Goal: Information Seeking & Learning: Learn about a topic

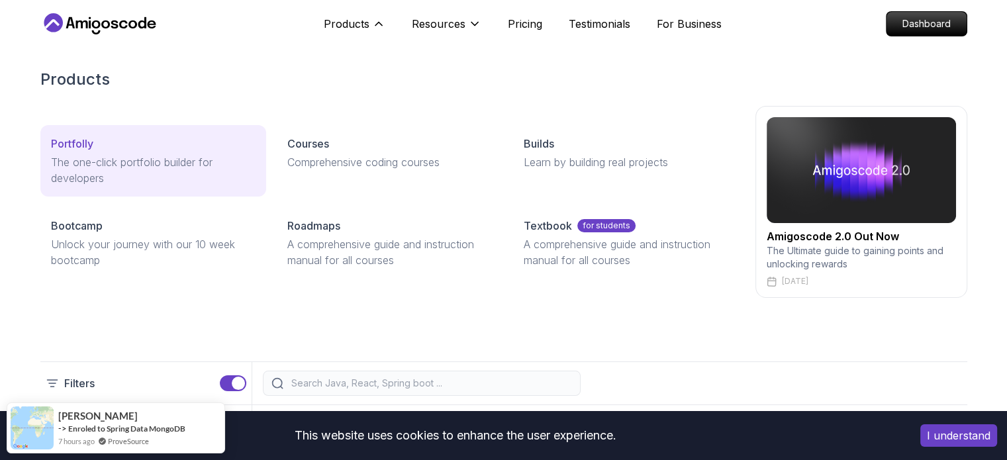
click at [79, 173] on p "The one-click portfolio builder for developers" at bounding box center [153, 170] width 205 height 32
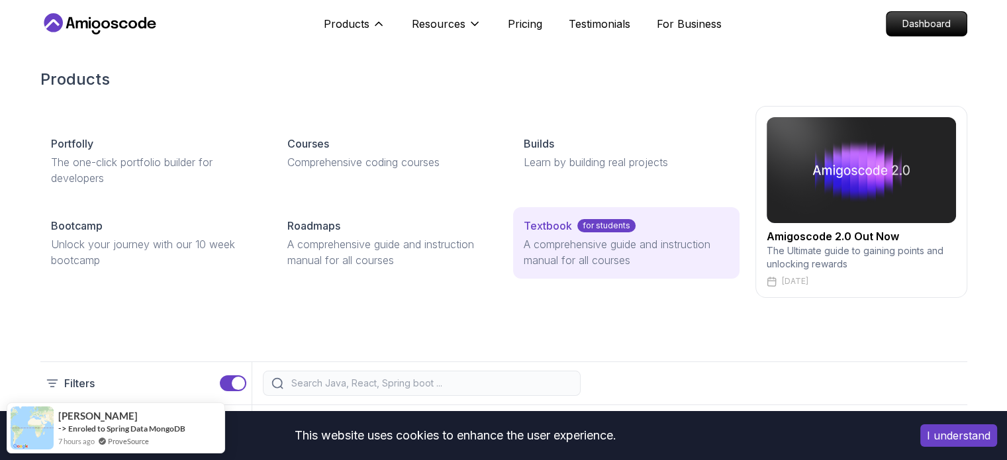
click at [536, 252] on p "A comprehensive guide and instruction manual for all courses" at bounding box center [626, 252] width 205 height 32
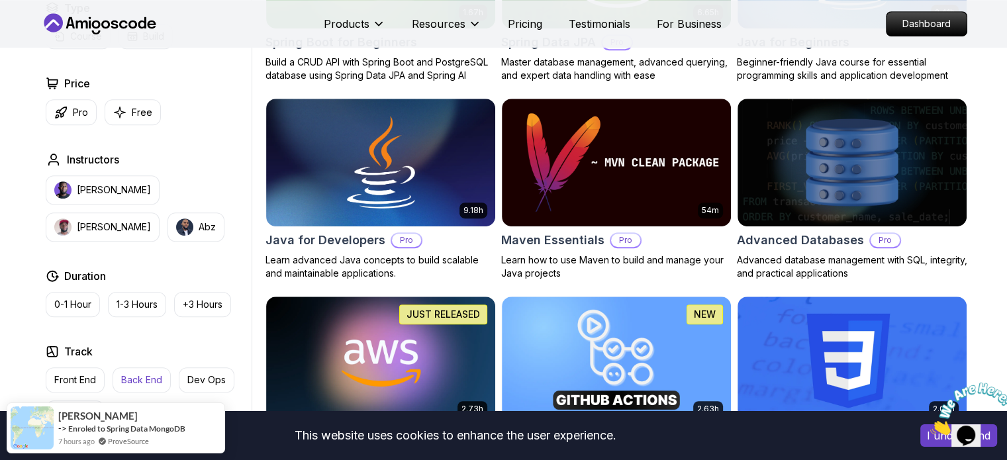
click at [138, 373] on p "Back End" at bounding box center [141, 379] width 41 height 13
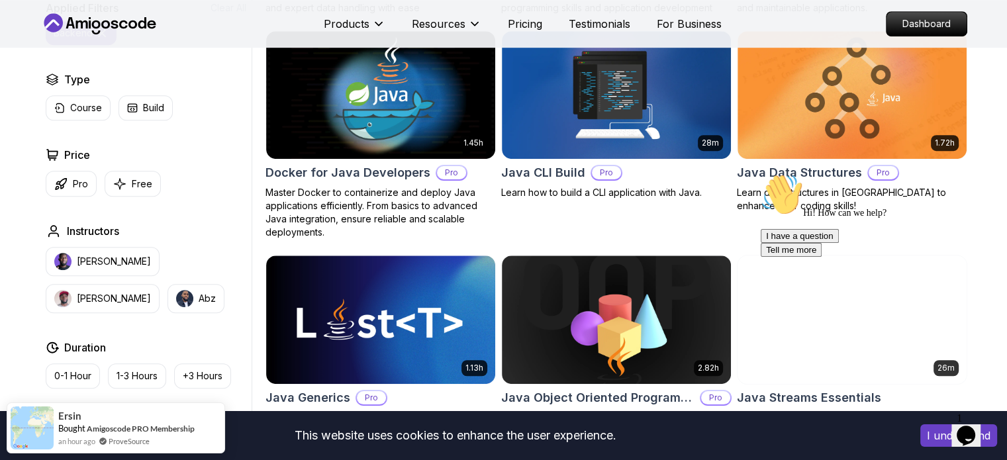
scroll to position [927, 0]
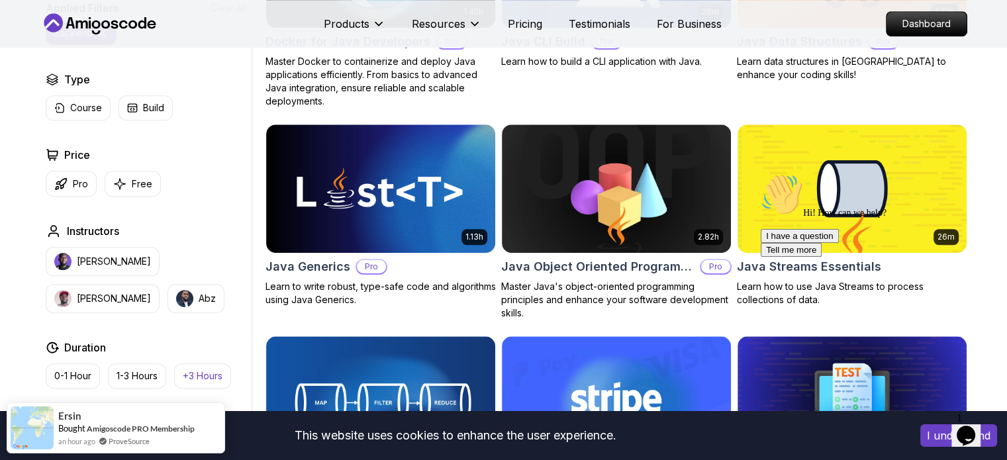
click at [196, 369] on p "+3 Hours" at bounding box center [203, 375] width 40 height 13
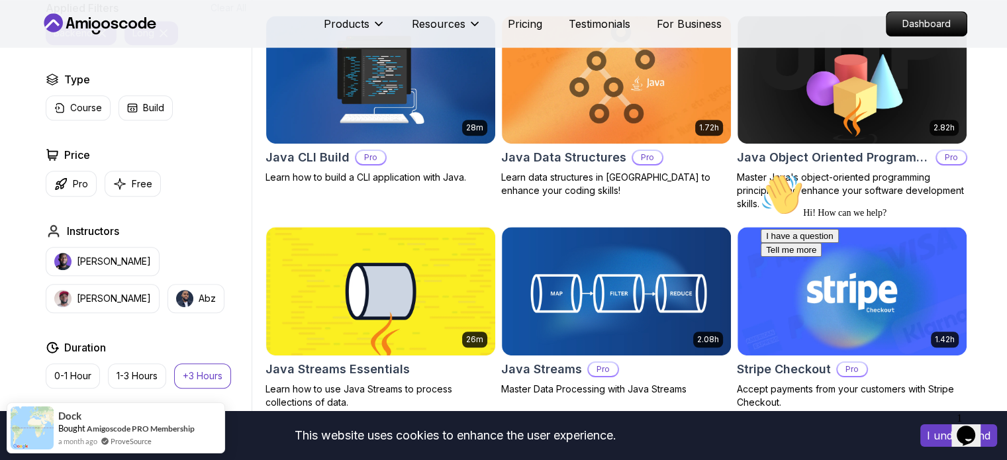
scroll to position [927, 0]
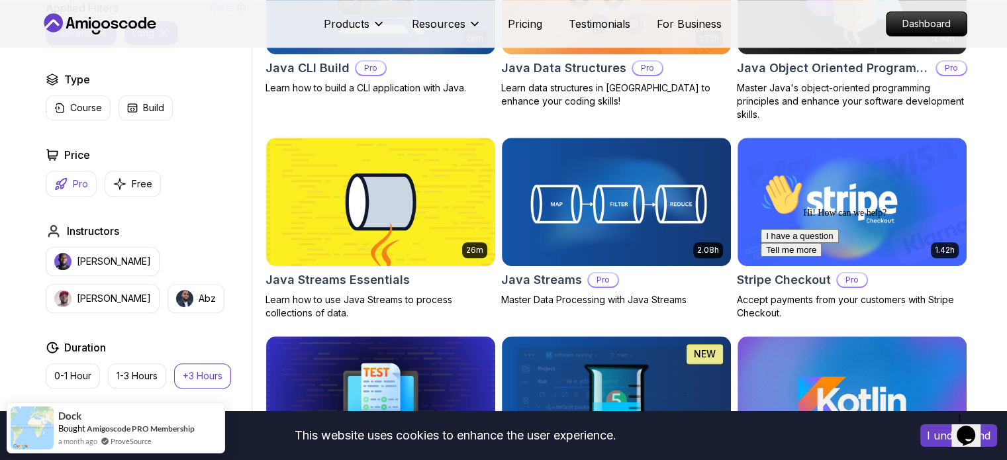
click at [62, 178] on icon "button" at bounding box center [61, 183] width 11 height 11
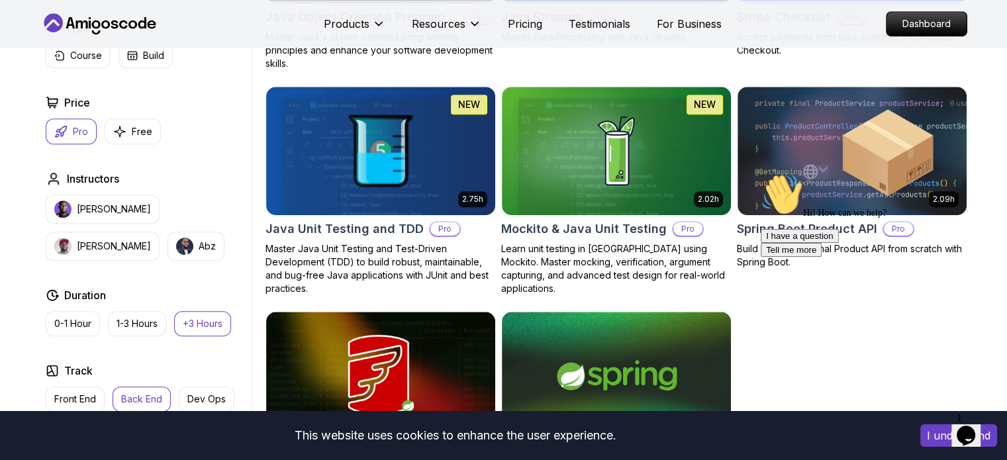
scroll to position [1059, 0]
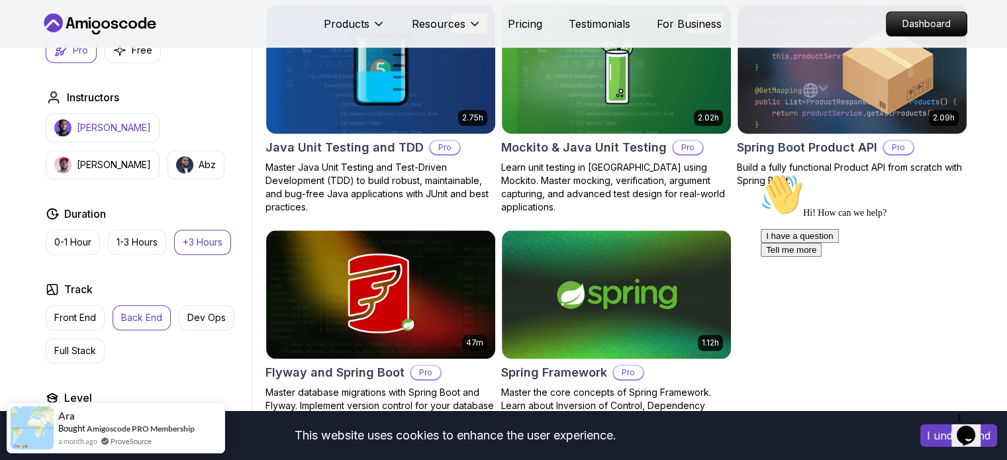
click at [95, 136] on button "[PERSON_NAME]" at bounding box center [103, 127] width 114 height 29
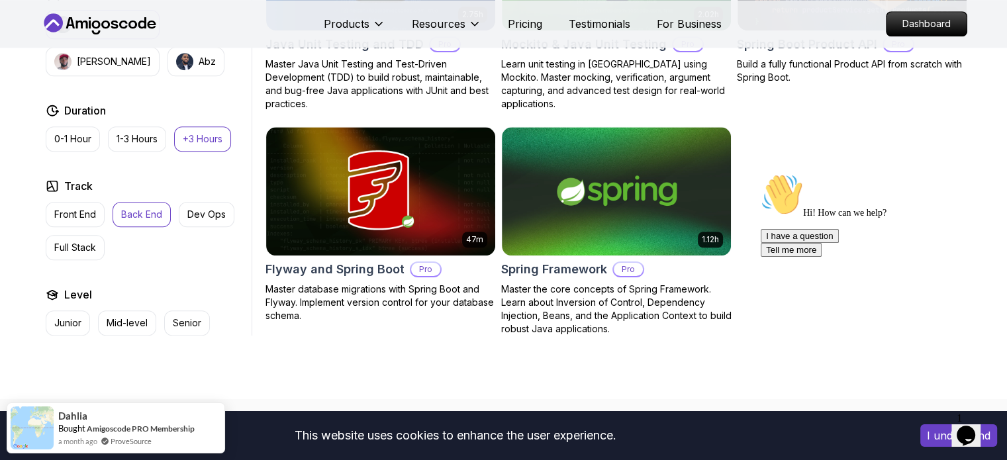
scroll to position [1258, 0]
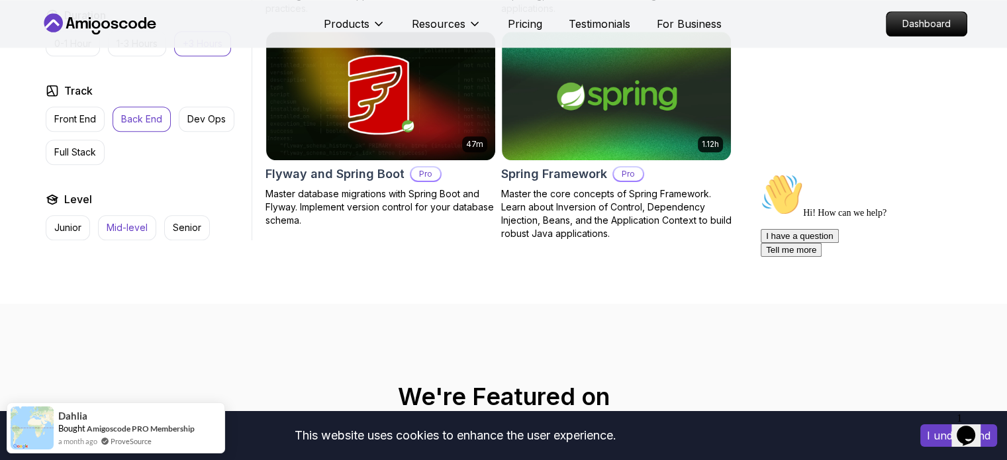
click at [124, 224] on p "Mid-level" at bounding box center [127, 227] width 41 height 13
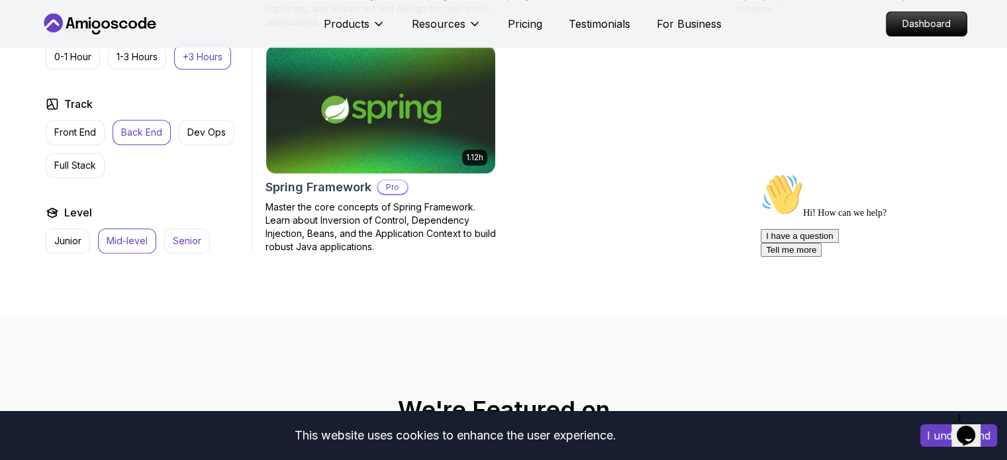
click at [173, 234] on p "Senior" at bounding box center [187, 240] width 28 height 13
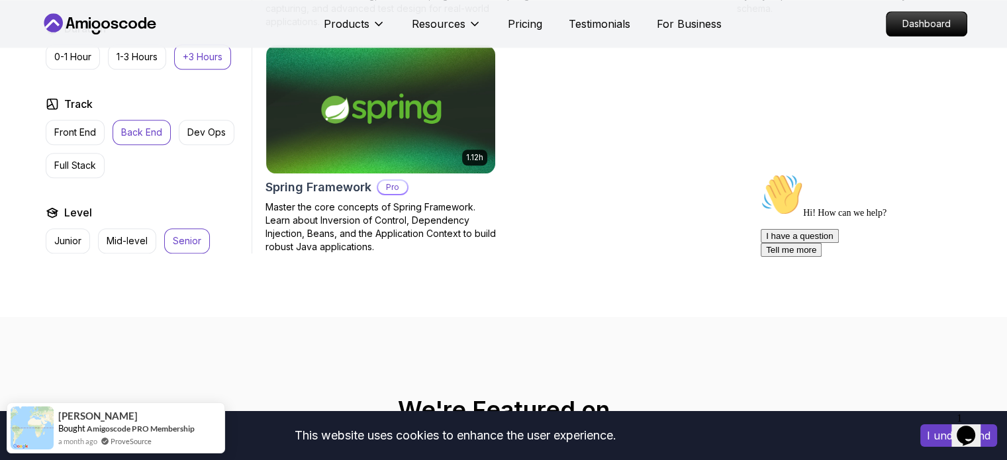
click at [114, 213] on div "Level Junior Mid-level Senior" at bounding box center [146, 229] width 201 height 49
click at [122, 234] on p "Mid-level" at bounding box center [127, 240] width 41 height 13
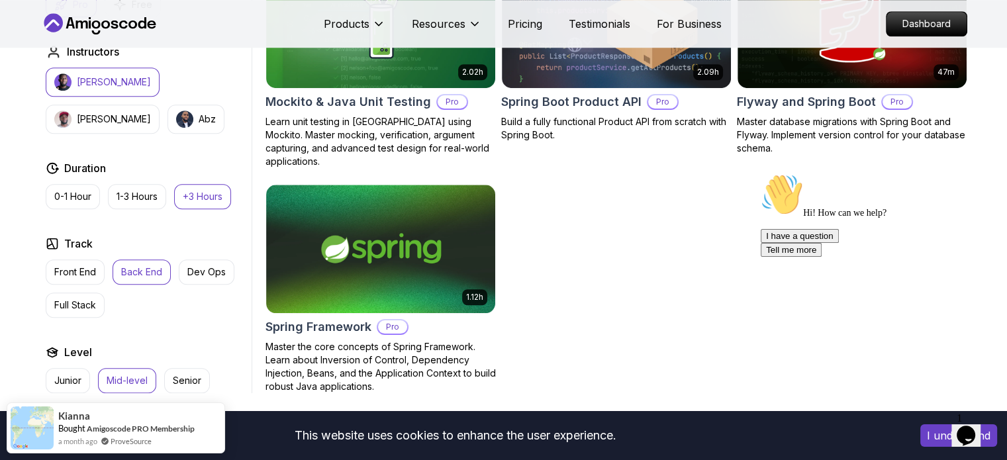
scroll to position [1125, 0]
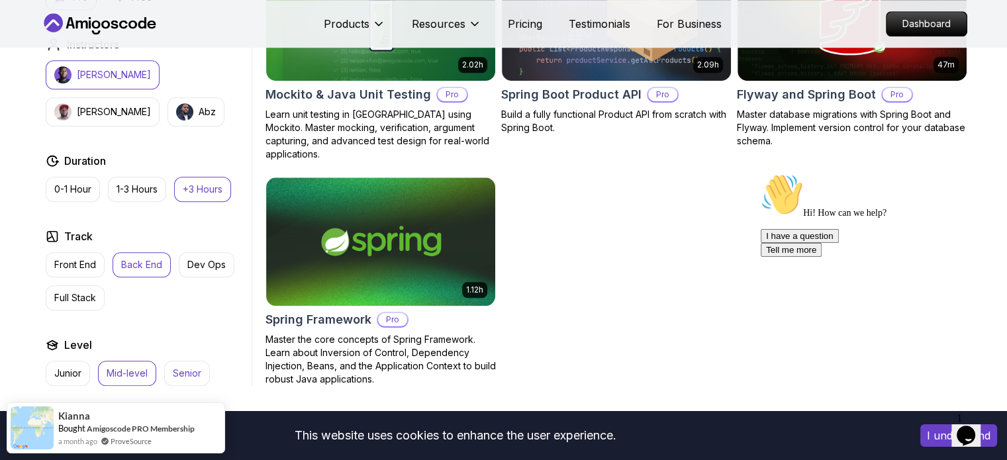
click at [193, 361] on button "Senior" at bounding box center [187, 373] width 46 height 25
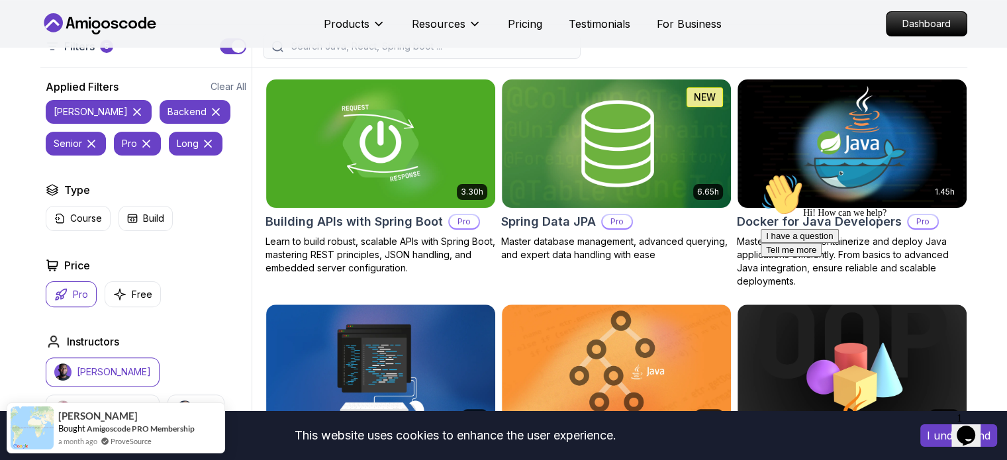
scroll to position [265, 0]
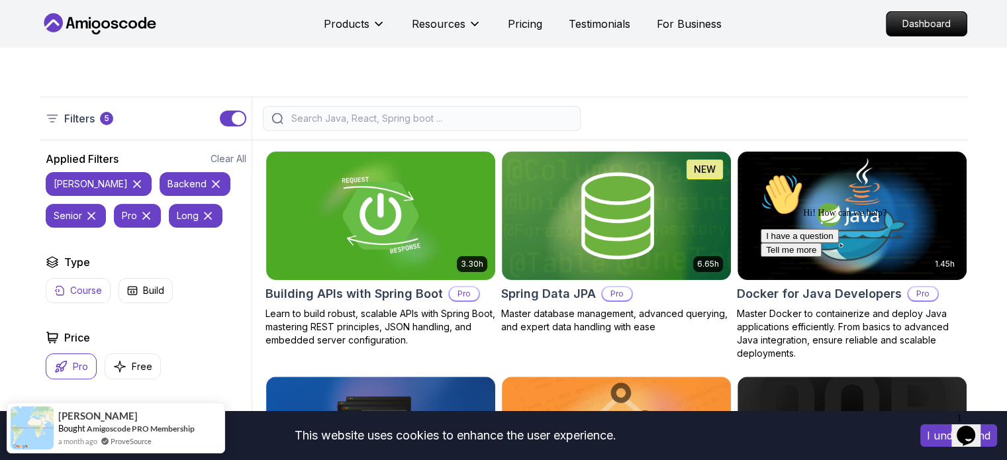
click at [74, 293] on p "Course" at bounding box center [86, 290] width 32 height 13
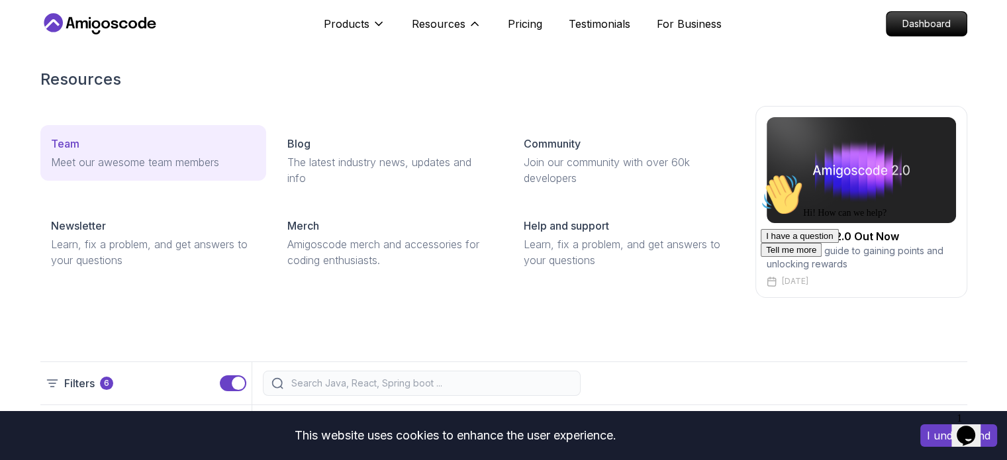
click at [167, 158] on p "Meet our awesome team members" at bounding box center [153, 162] width 205 height 16
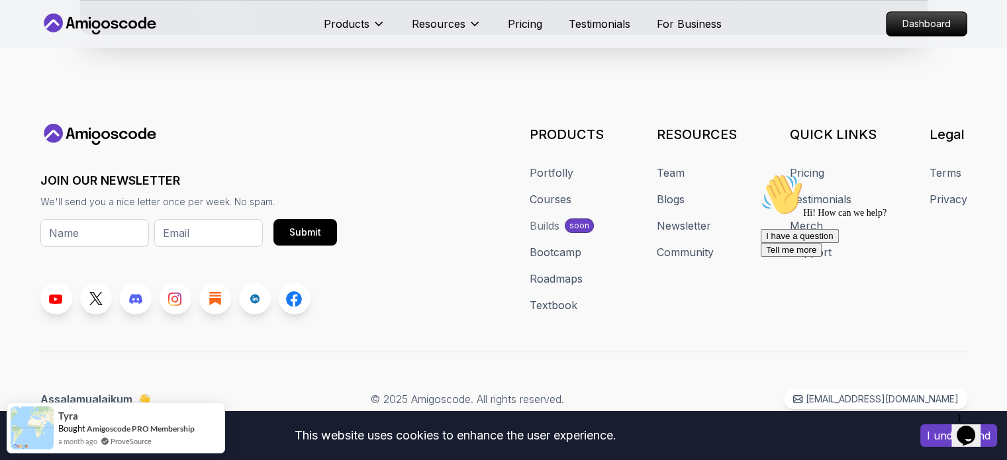
scroll to position [759, 0]
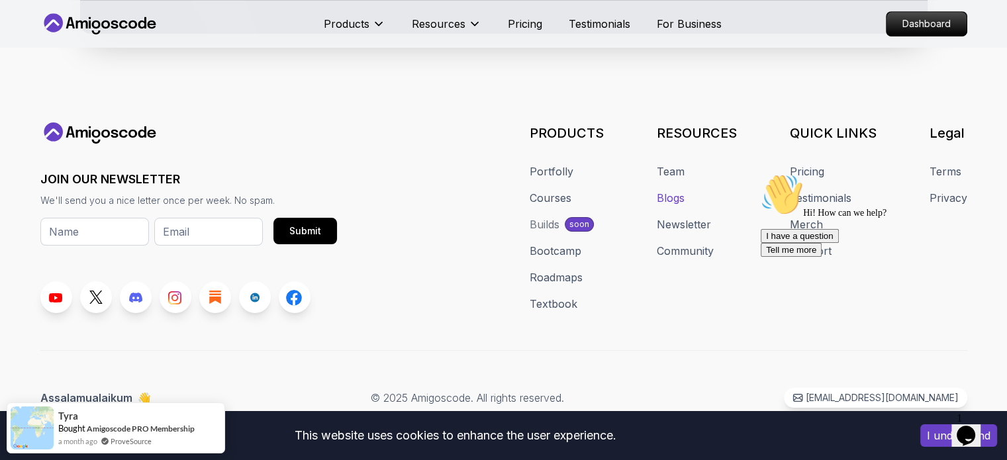
click at [672, 199] on link "Blogs" at bounding box center [671, 198] width 28 height 16
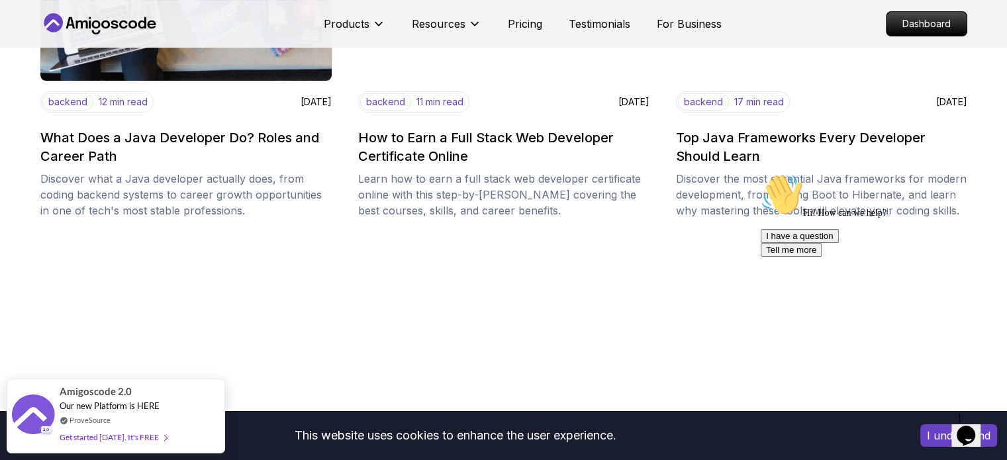
scroll to position [132, 0]
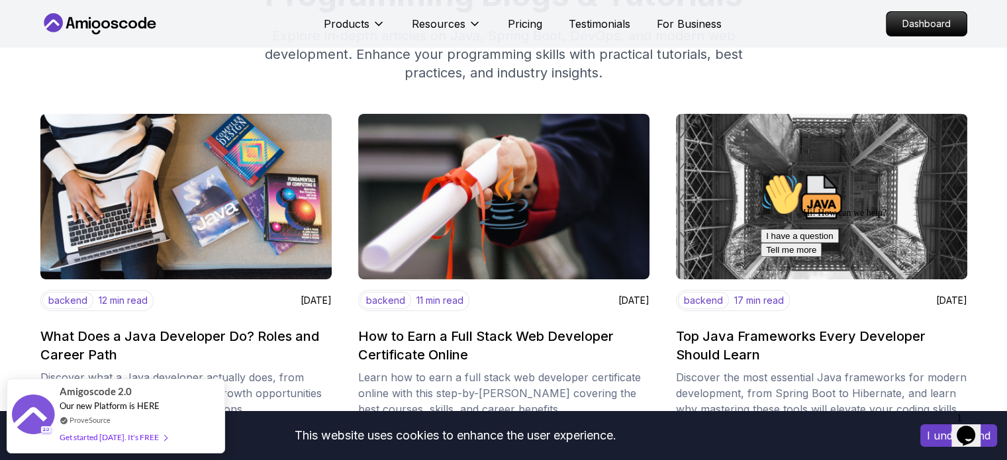
click at [798, 190] on div "Hi! How can we help? I have a question Tell me more" at bounding box center [880, 214] width 238 height 83
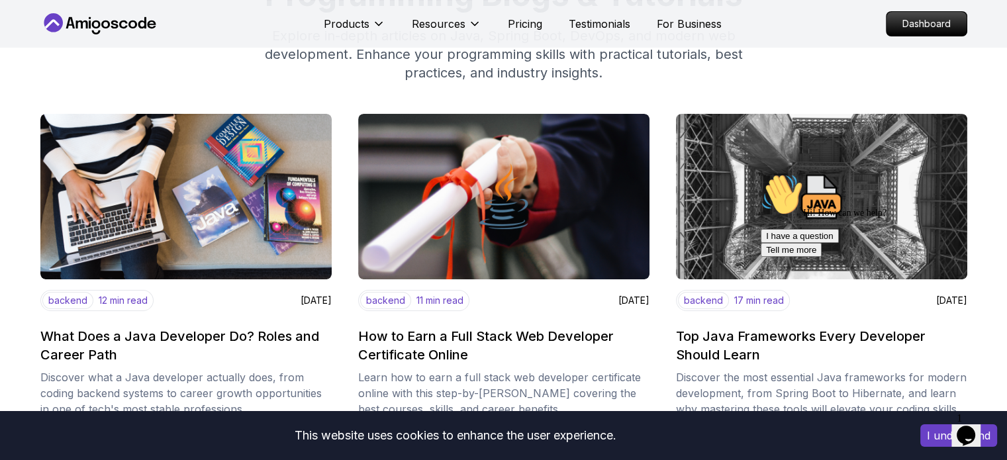
click at [761, 257] on div "Hi! How can we help? I have a question Tell me more" at bounding box center [880, 214] width 238 height 83
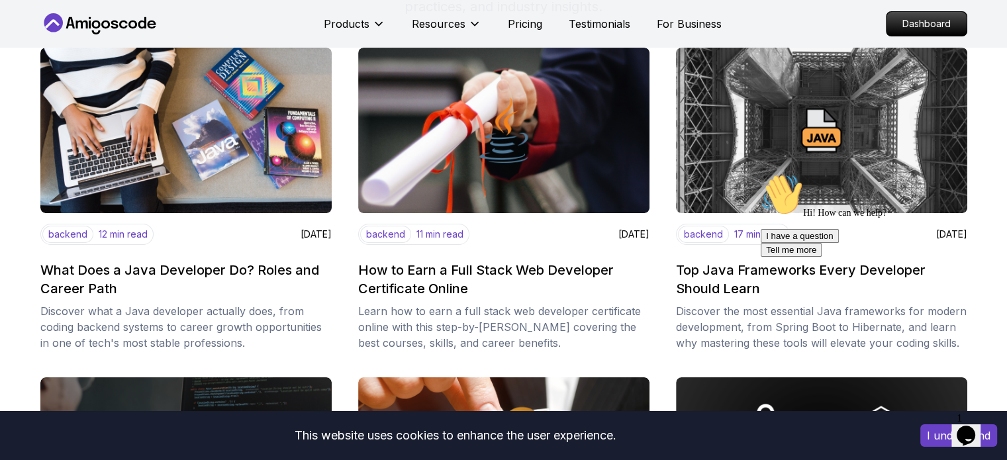
click at [764, 218] on div "Hi! How can we help?" at bounding box center [880, 195] width 238 height 45
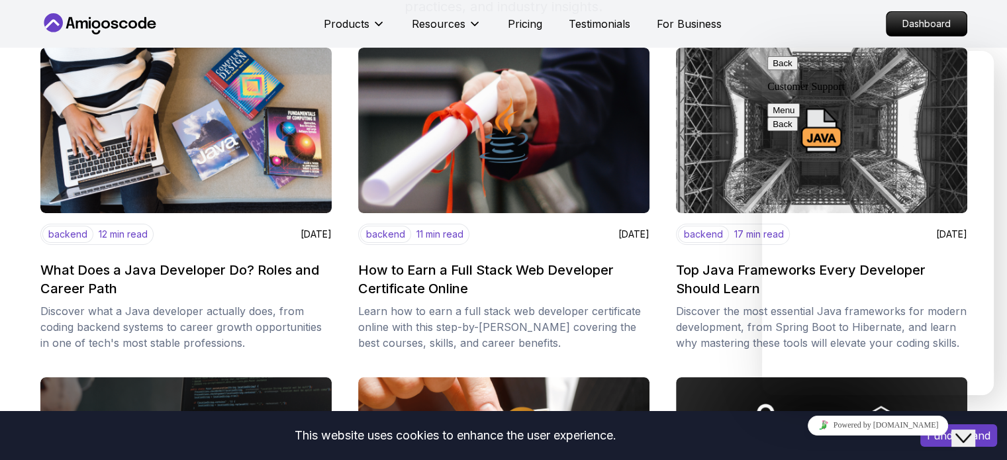
click at [780, 65] on button "Back" at bounding box center [782, 63] width 30 height 14
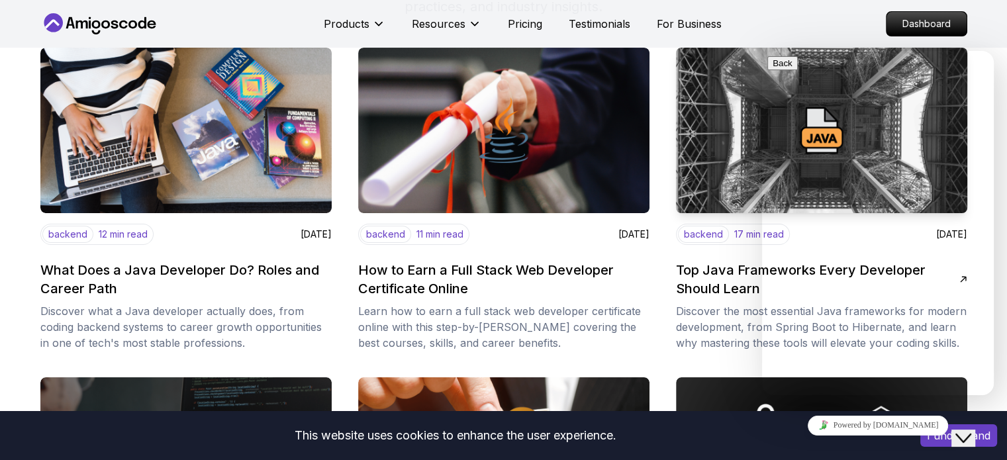
click at [724, 205] on img at bounding box center [822, 131] width 306 height 174
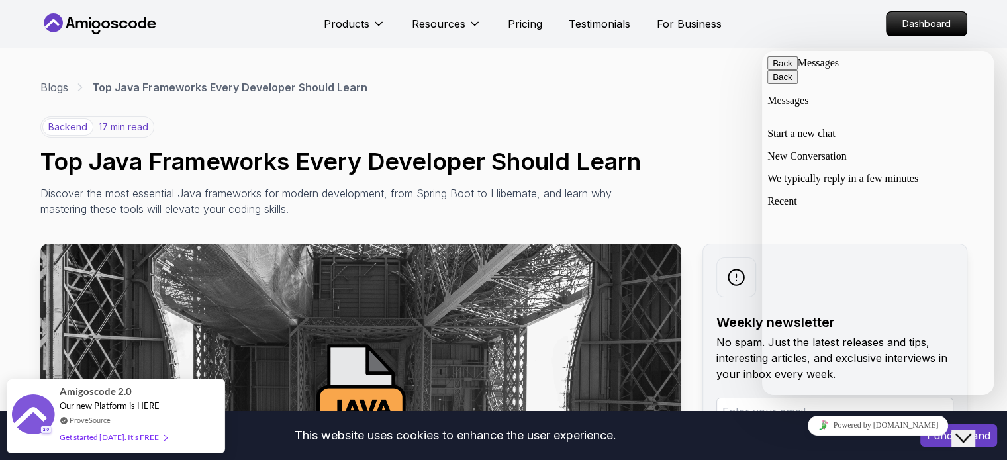
click at [971, 430] on button "Close Chat This icon closes the chat window." at bounding box center [963, 438] width 24 height 17
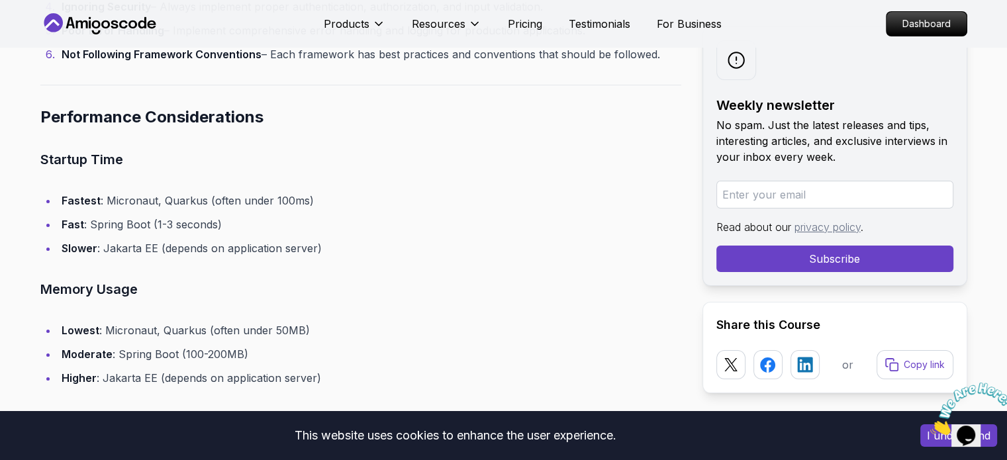
scroll to position [15226, 0]
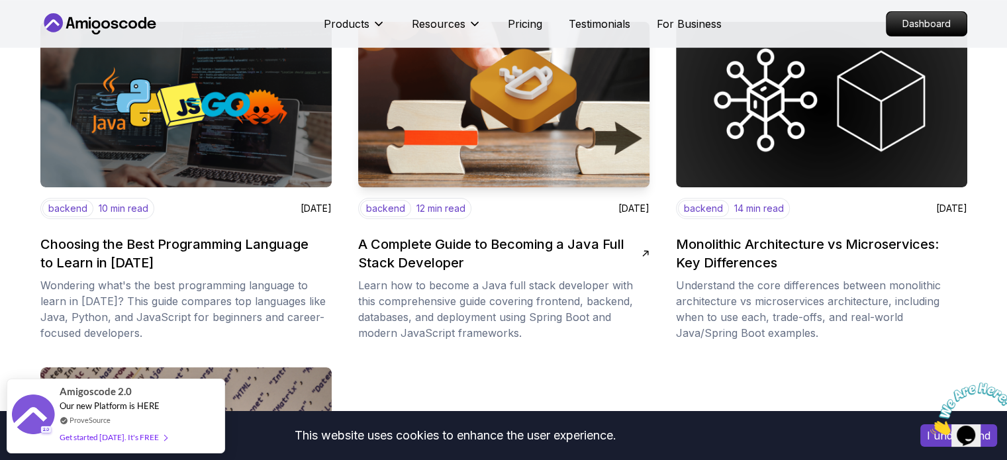
scroll to position [596, 0]
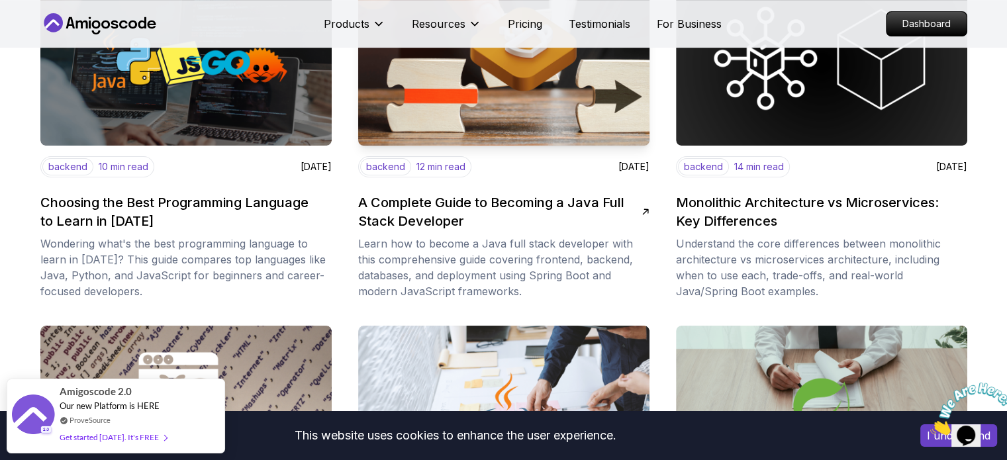
click at [531, 198] on h2 "A Complete Guide to Becoming a Java Full Stack Developer" at bounding box center [499, 211] width 283 height 37
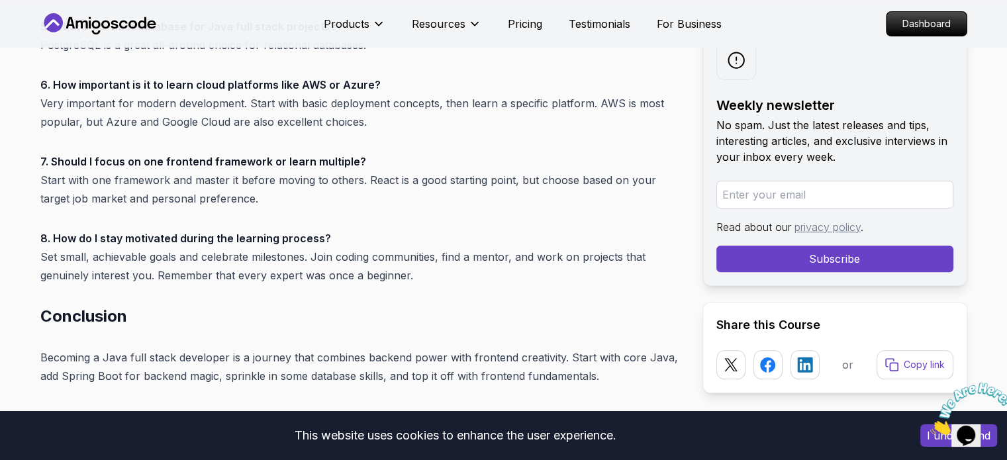
scroll to position [5296, 0]
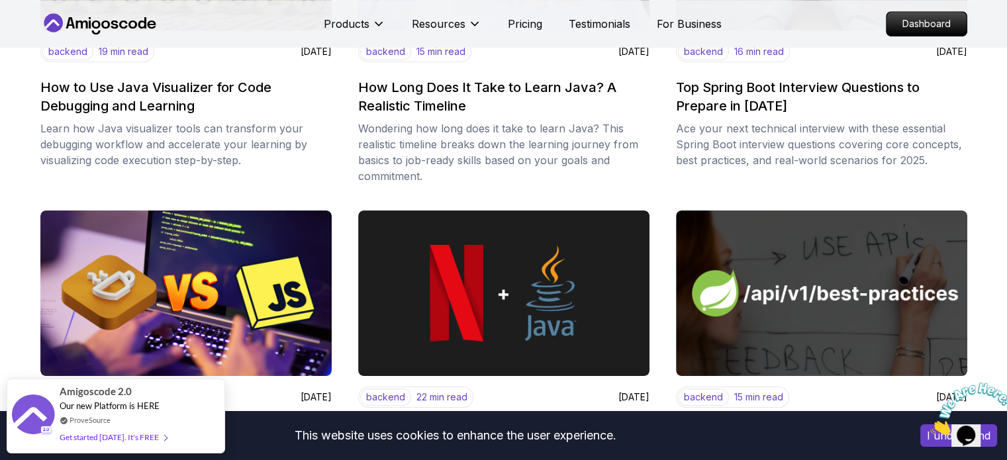
scroll to position [1059, 0]
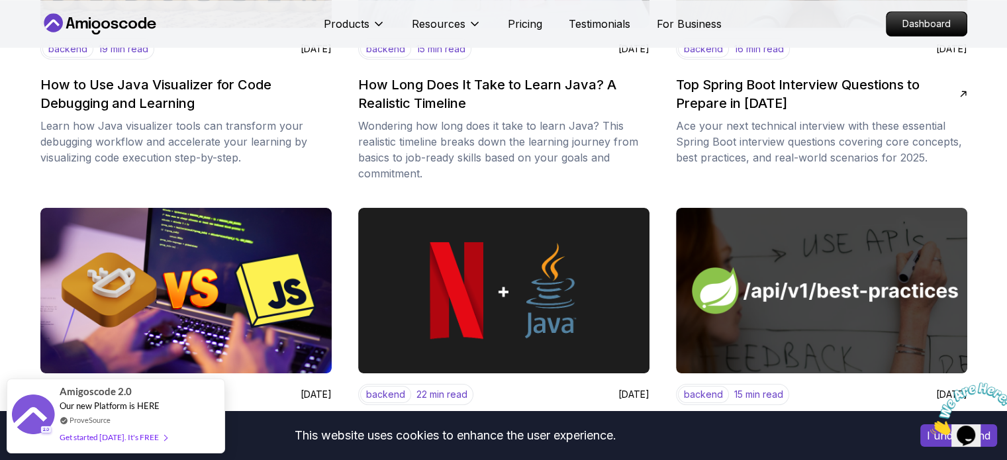
click at [757, 76] on h2 "Top Spring Boot Interview Questions to Prepare in [DATE]" at bounding box center [817, 93] width 283 height 37
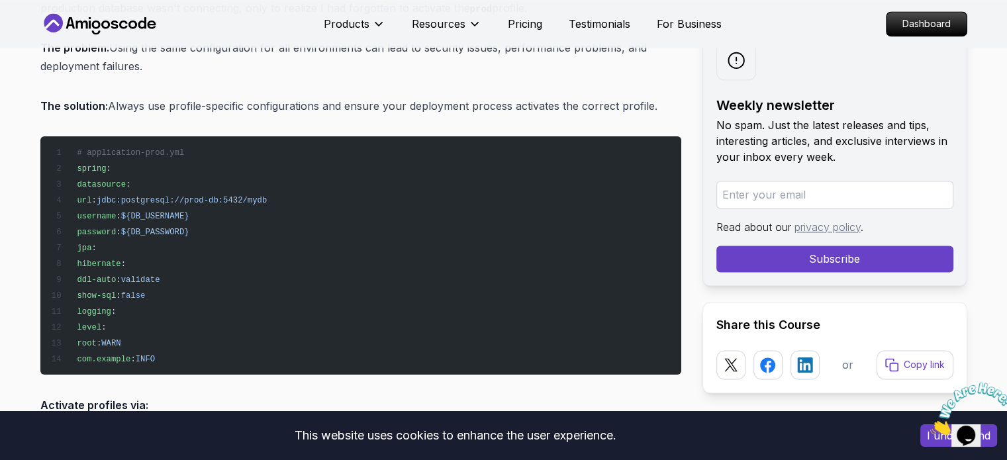
scroll to position [7017, 0]
